Goal: Information Seeking & Learning: Learn about a topic

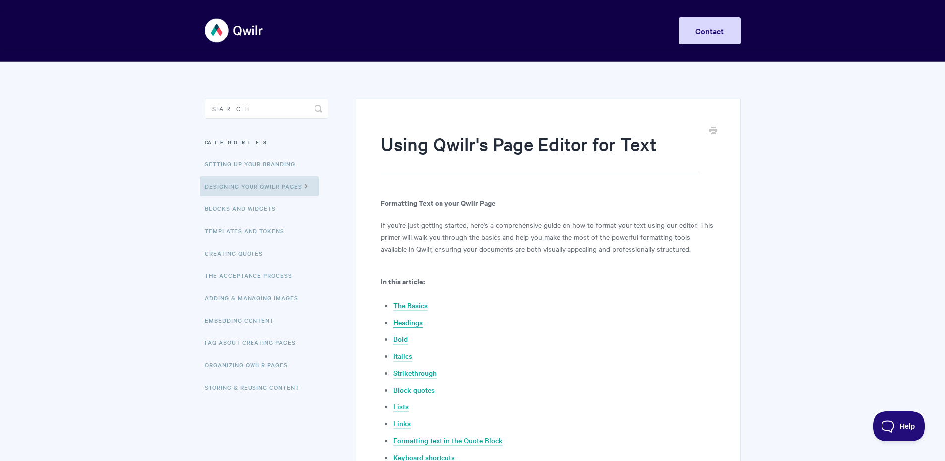
click at [404, 321] on link "Headings" at bounding box center [407, 322] width 29 height 11
click at [256, 111] on input "Search" at bounding box center [267, 109] width 124 height 20
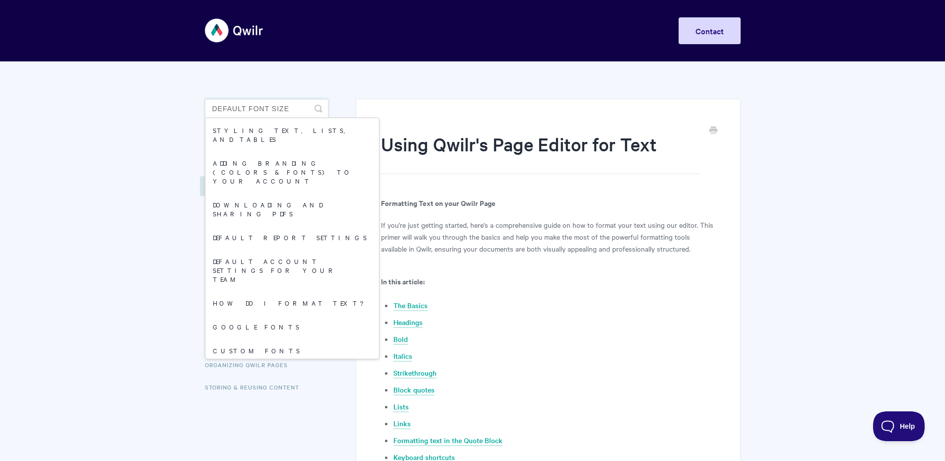
type input "default font size"
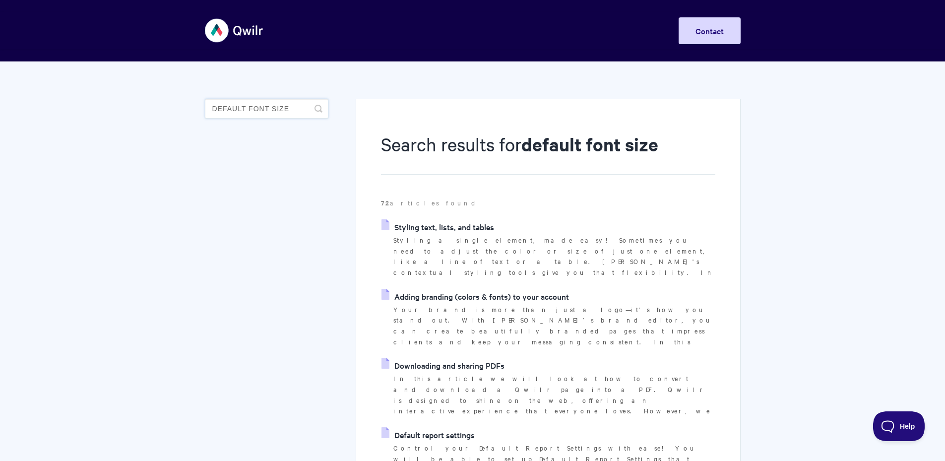
click at [266, 109] on input "default font size" at bounding box center [267, 109] width 124 height 20
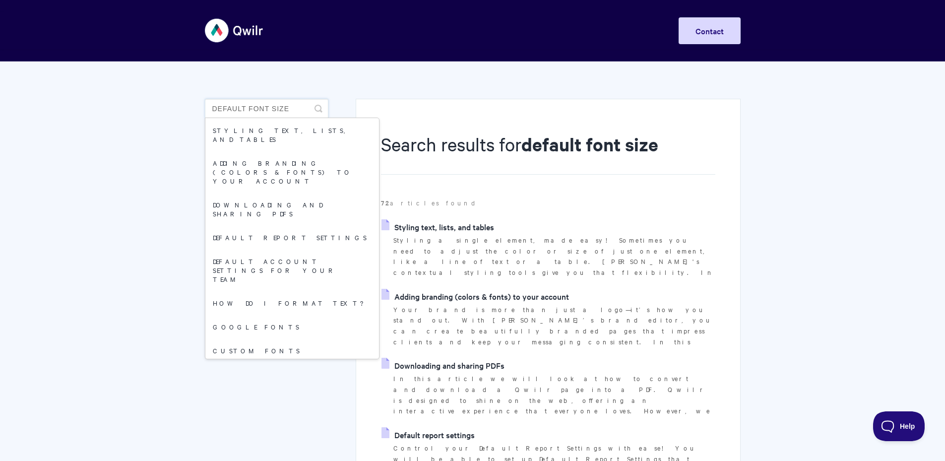
drag, startPoint x: 293, startPoint y: 109, endPoint x: 203, endPoint y: 110, distance: 89.8
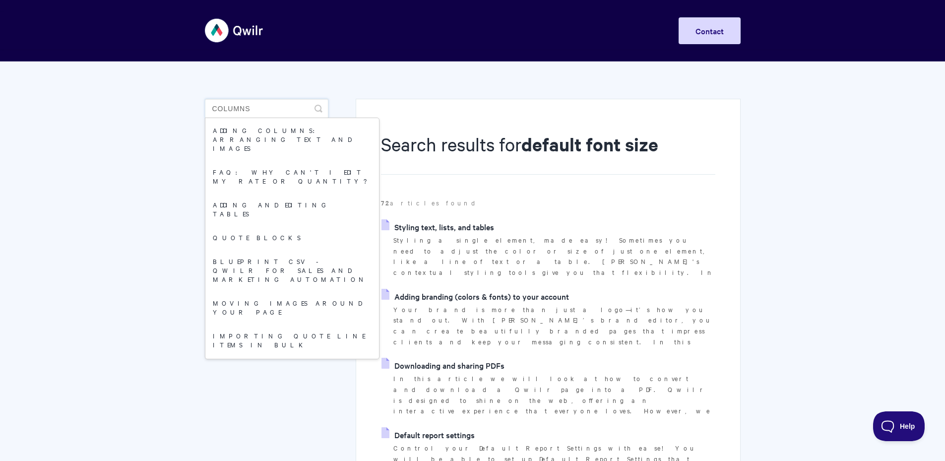
type input "columns"
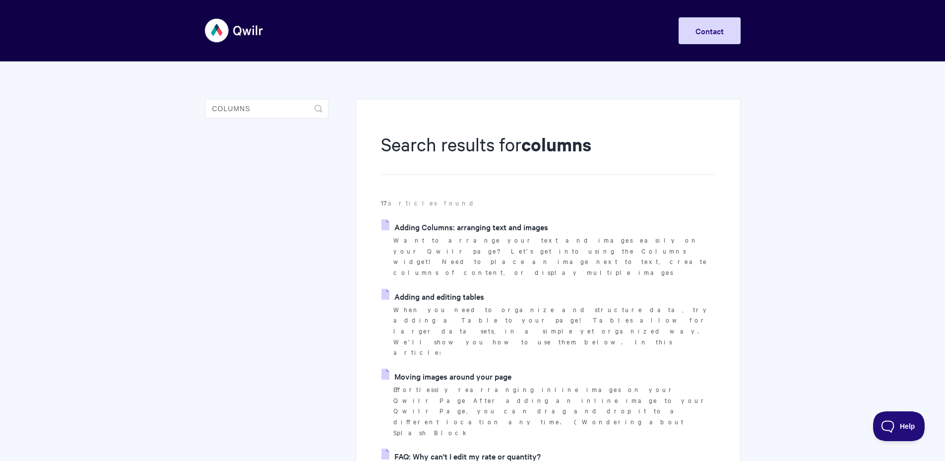
click at [439, 229] on link "Adding Columns: arranging text and images" at bounding box center [464, 226] width 167 height 15
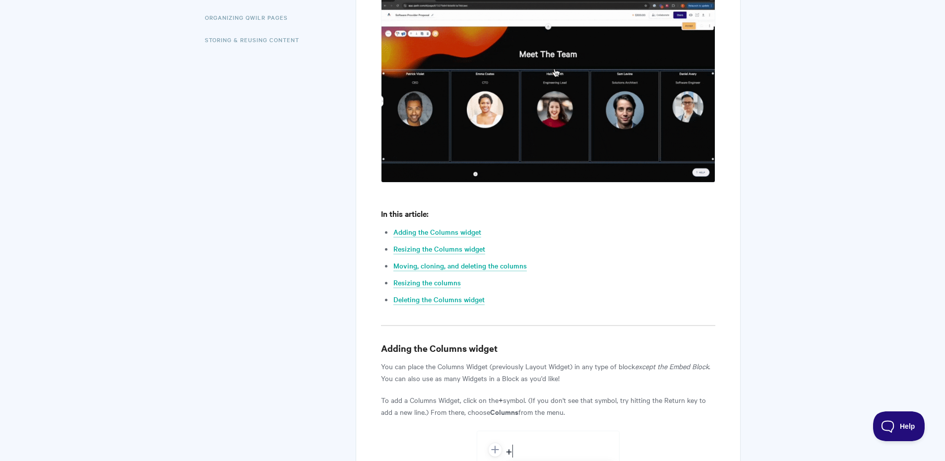
scroll to position [397, 0]
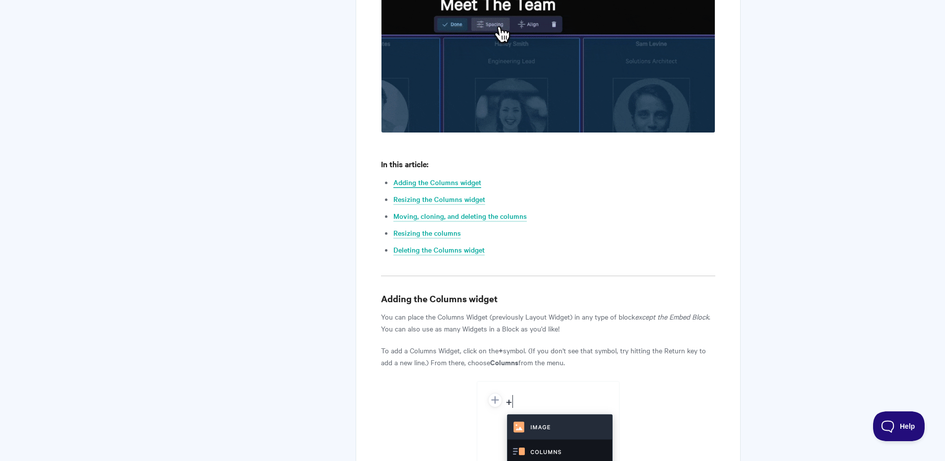
click at [432, 181] on link "Adding the Columns widget" at bounding box center [437, 182] width 88 height 11
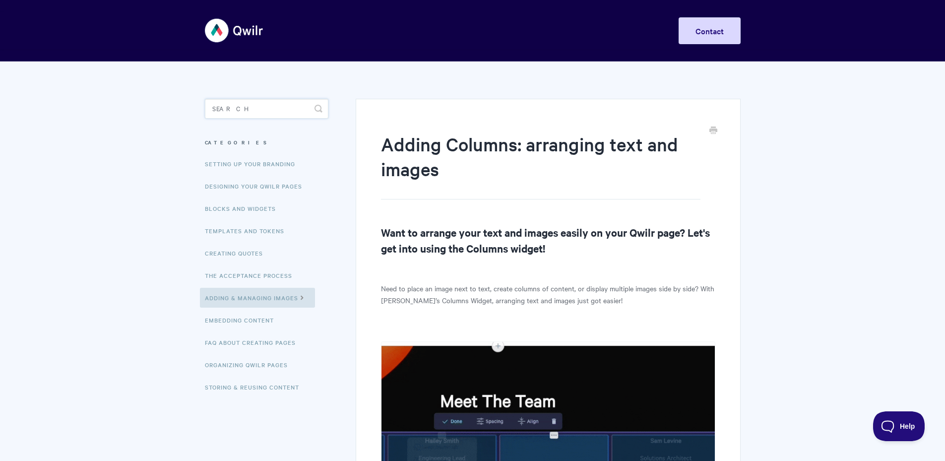
click at [237, 114] on input "Search" at bounding box center [267, 109] width 124 height 20
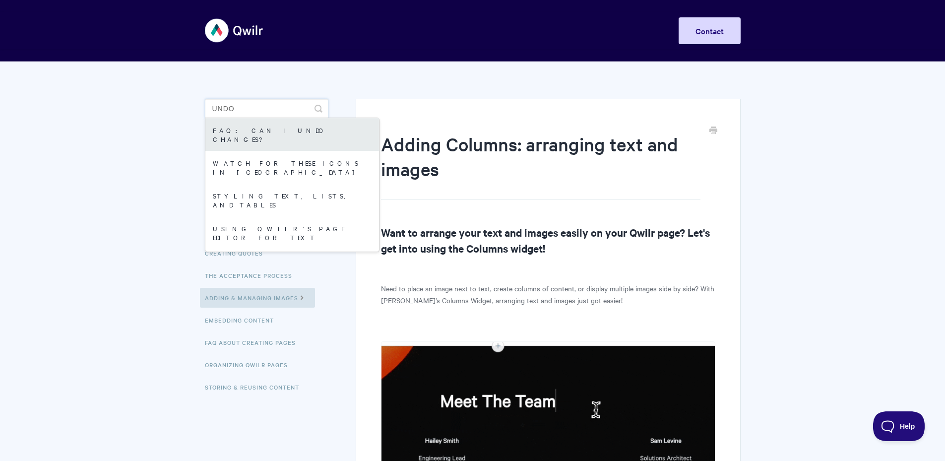
type input "undo"
click at [258, 128] on link "FAQ: Can I undo changes?" at bounding box center [292, 134] width 174 height 33
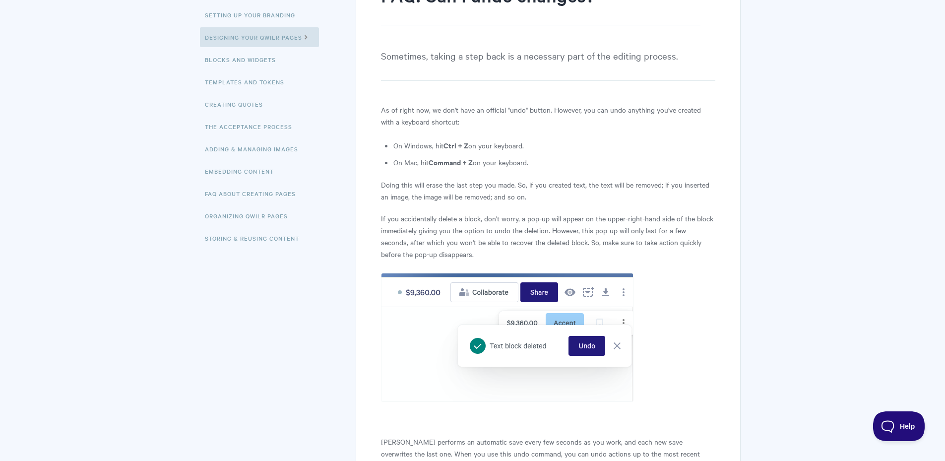
scroll to position [99, 0]
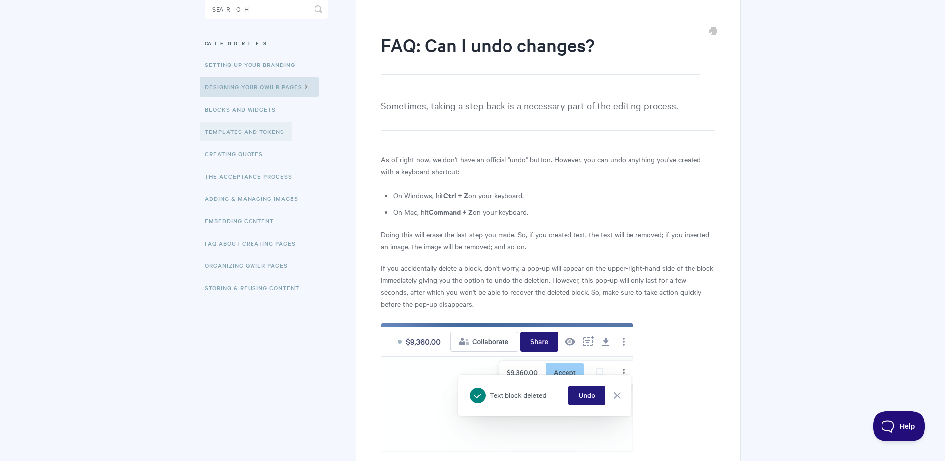
click at [238, 133] on link "Templates and Tokens" at bounding box center [246, 132] width 92 height 20
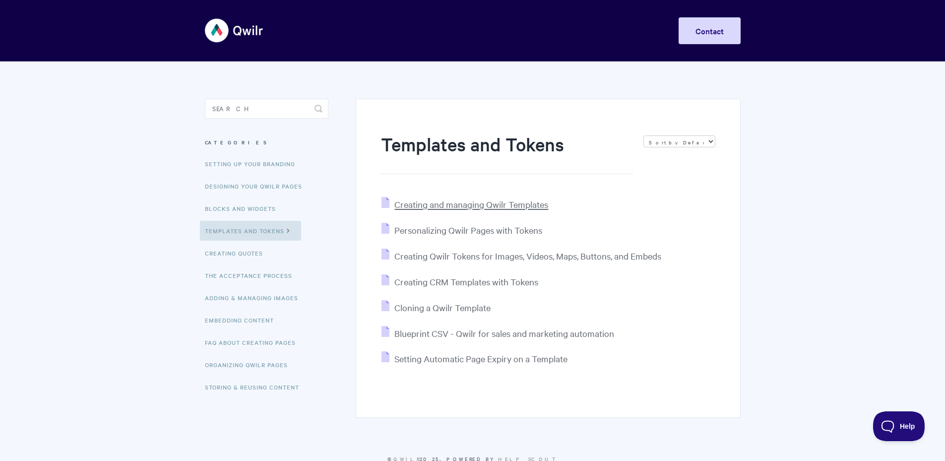
click at [459, 206] on span "Creating and managing Qwilr Templates" at bounding box center [471, 203] width 154 height 11
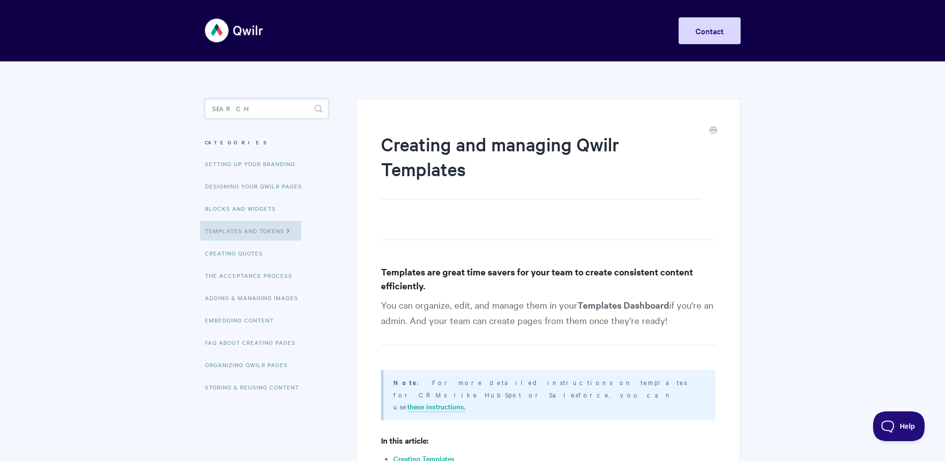
click at [245, 108] on input "Search" at bounding box center [267, 109] width 124 height 20
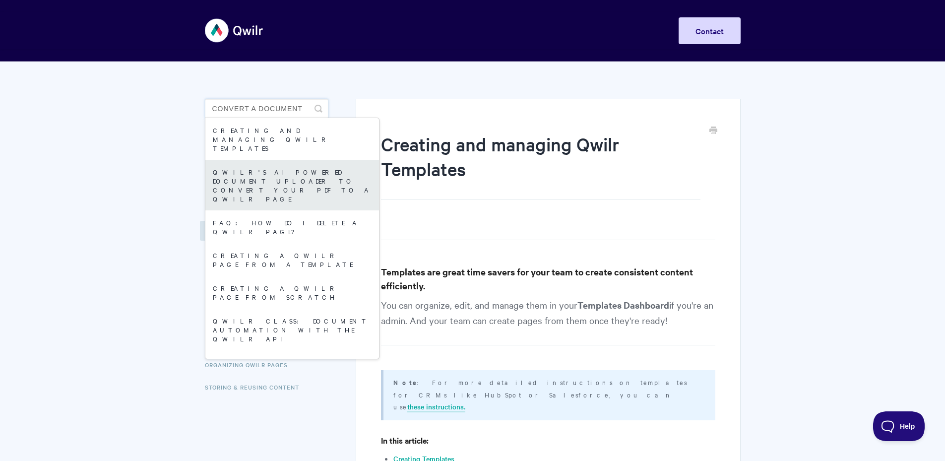
type input "convert a document"
click at [283, 167] on link "Qwilr's AI Powered Document Uploader to Convert your PDF to a Qwilr Page" at bounding box center [292, 185] width 174 height 51
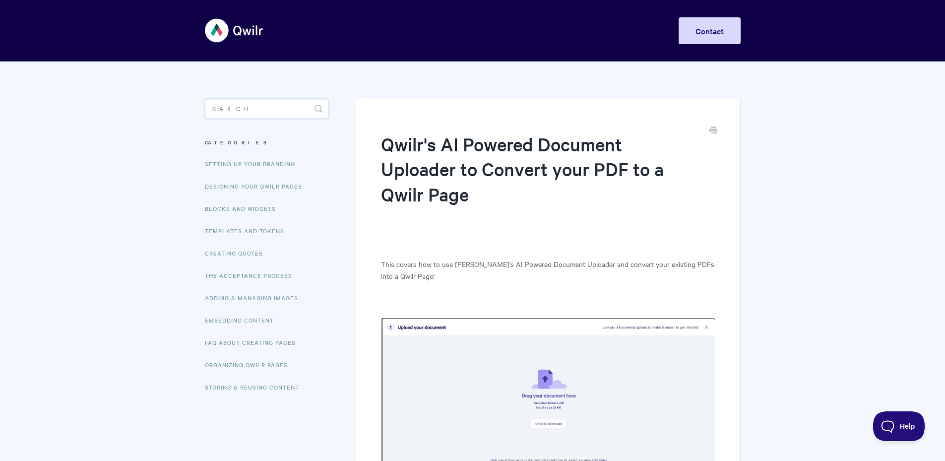
click at [250, 109] on input "Search" at bounding box center [267, 109] width 124 height 20
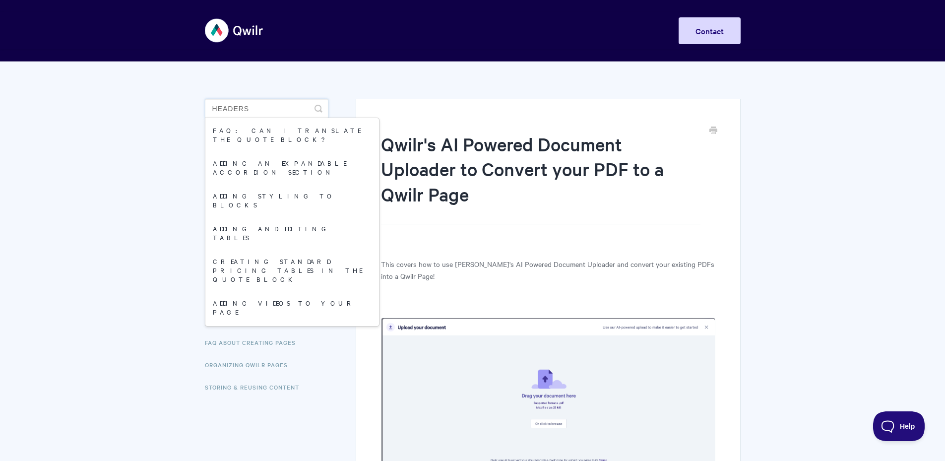
type input "headers"
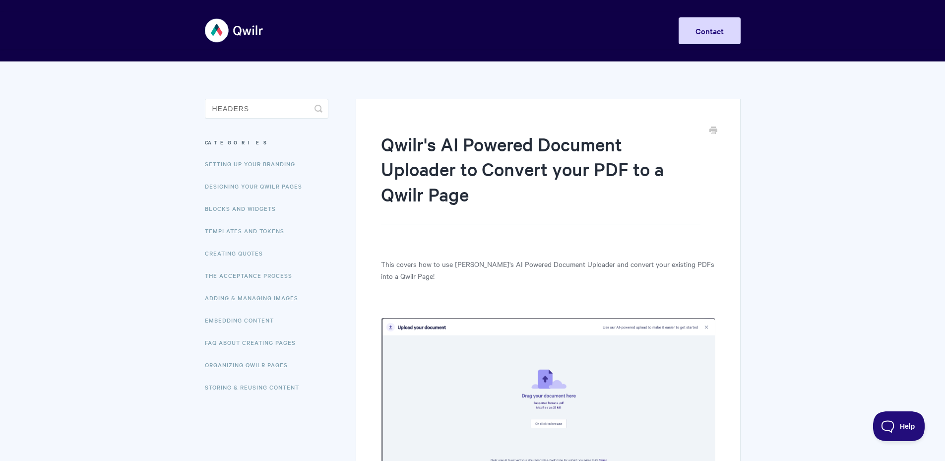
click at [317, 108] on icon "submit" at bounding box center [318, 109] width 8 height 8
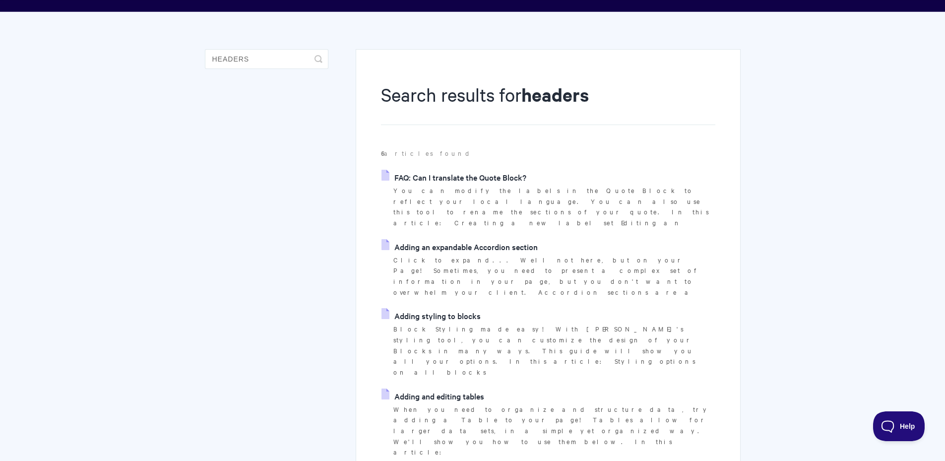
scroll to position [99, 0]
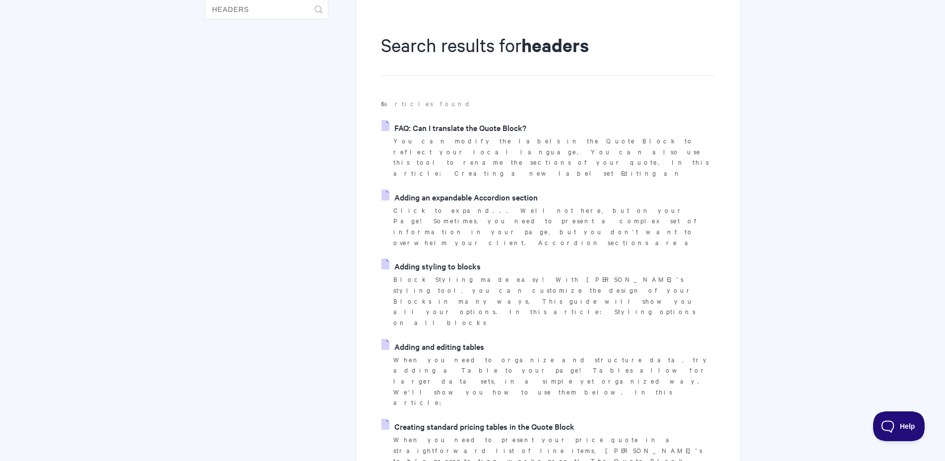
click at [428, 258] on link "Adding styling to blocks" at bounding box center [430, 265] width 99 height 15
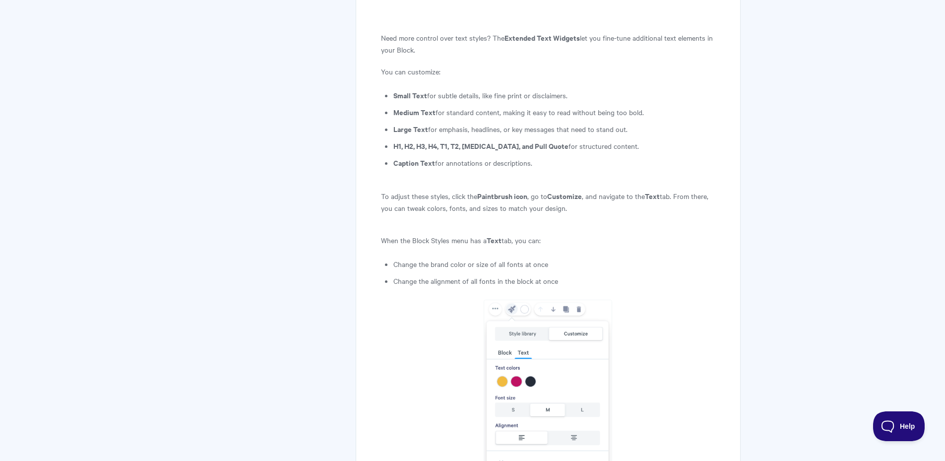
scroll to position [1835, 0]
